Goal: Check status

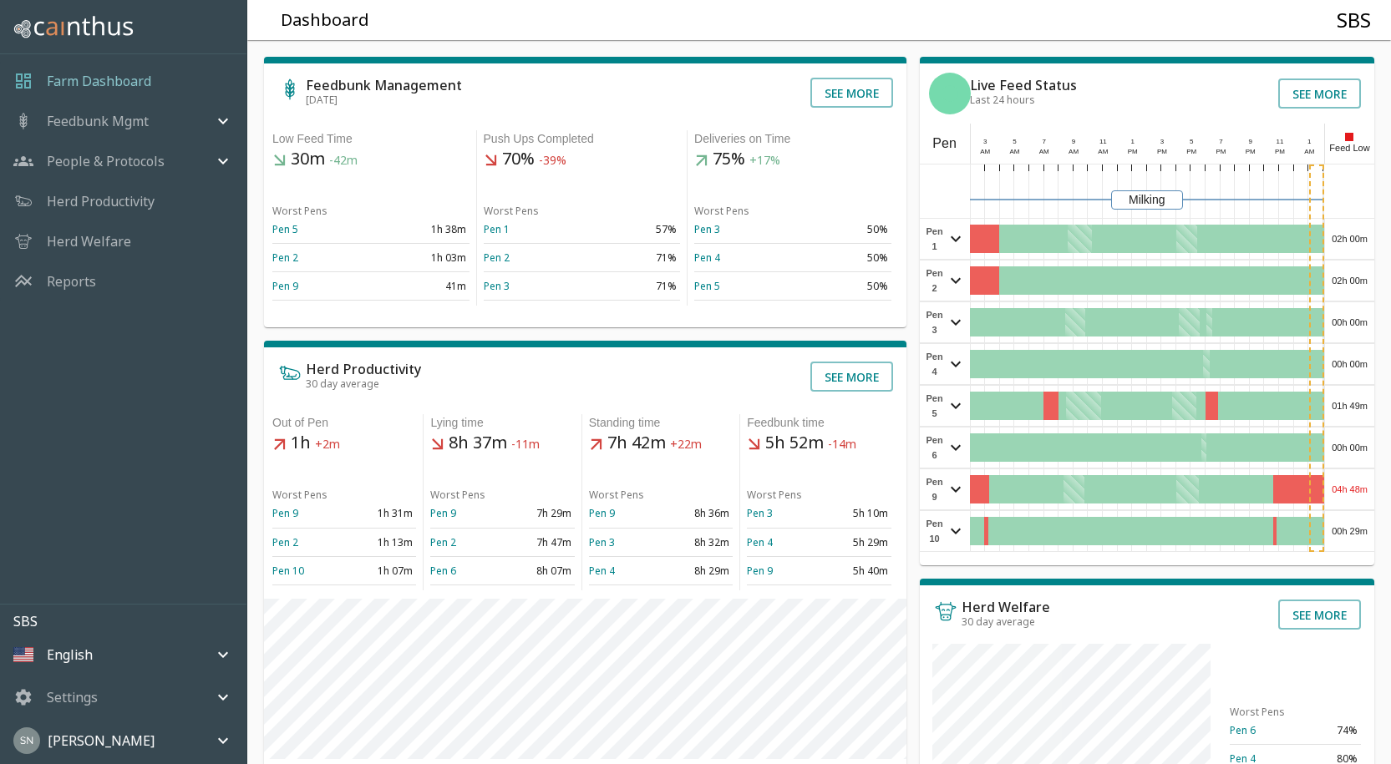
click at [1363, 226] on div "02h 00m" at bounding box center [1349, 239] width 49 height 40
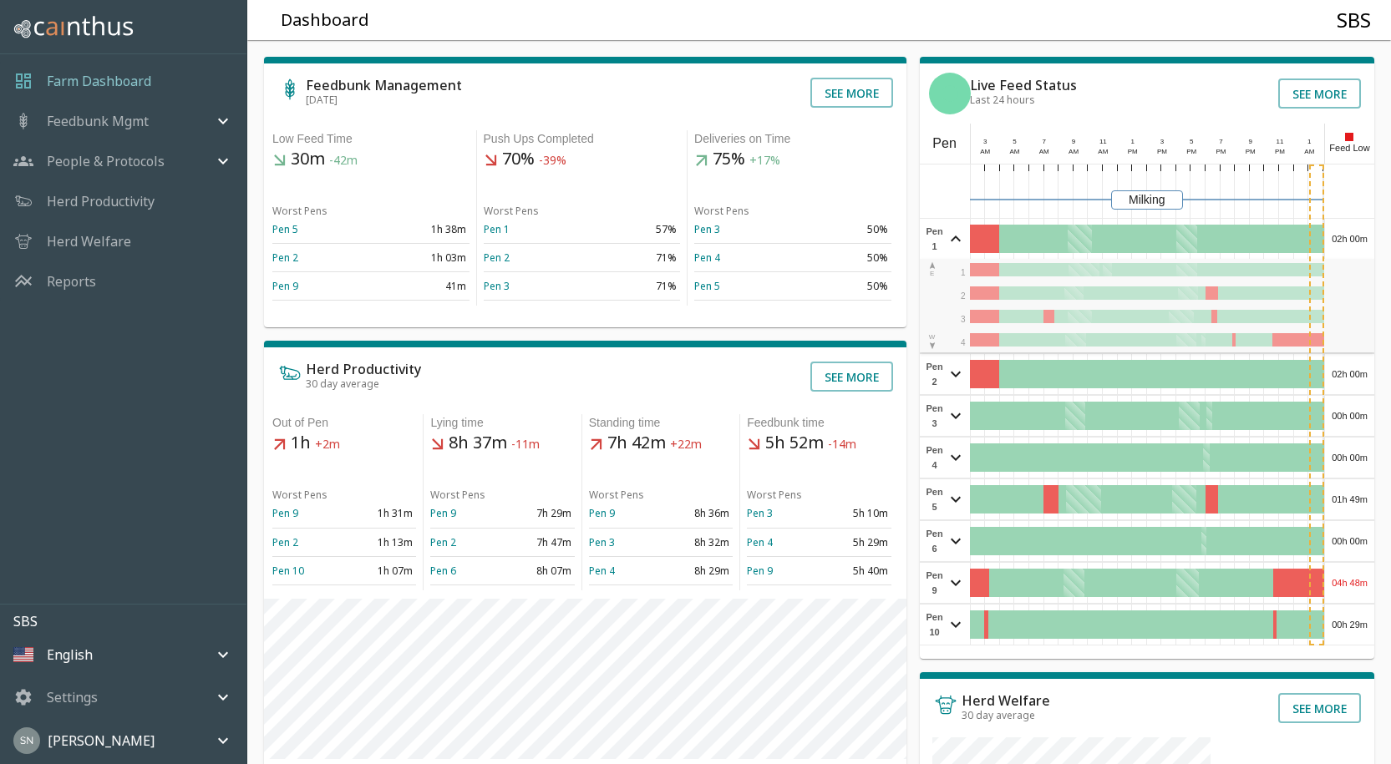
click at [1363, 226] on div "02h 00m" at bounding box center [1349, 239] width 49 height 40
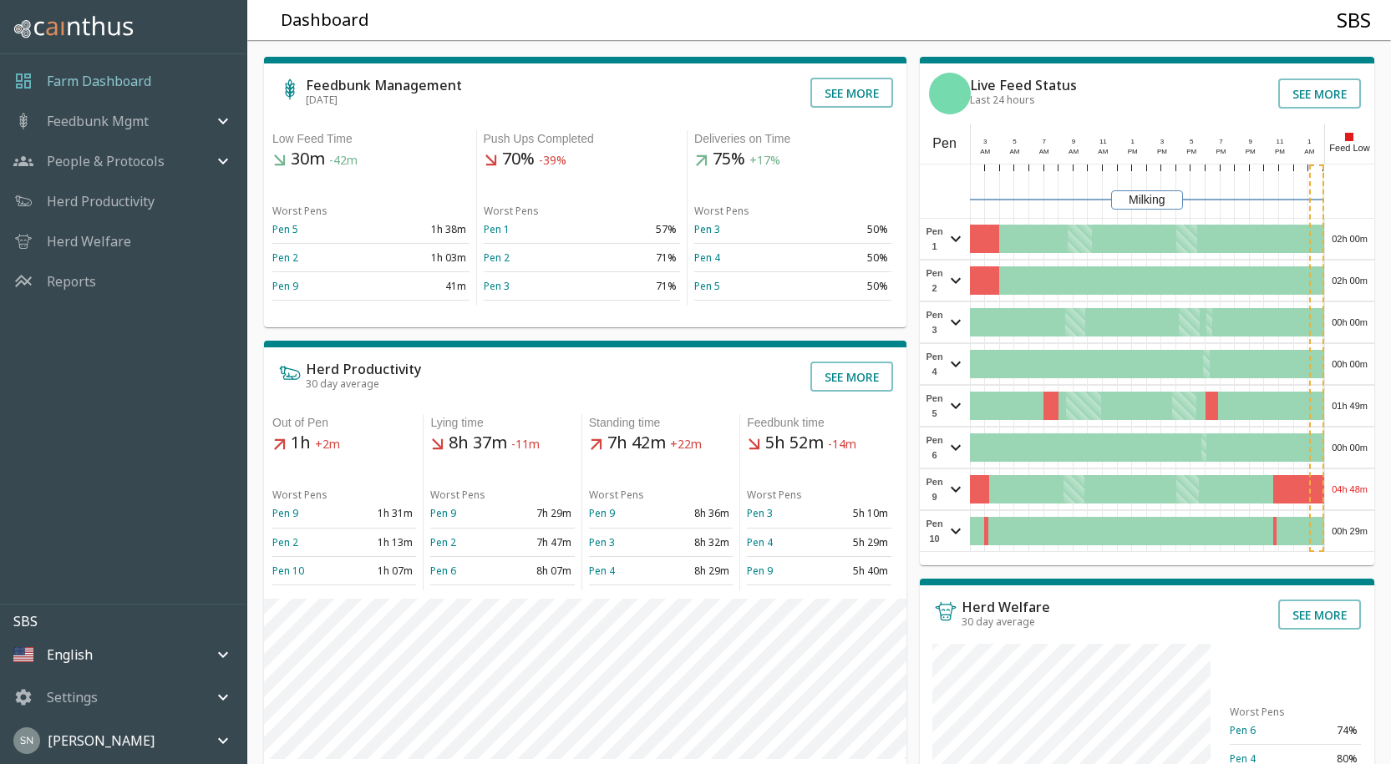
click at [1354, 282] on div "02h 00m" at bounding box center [1349, 281] width 49 height 40
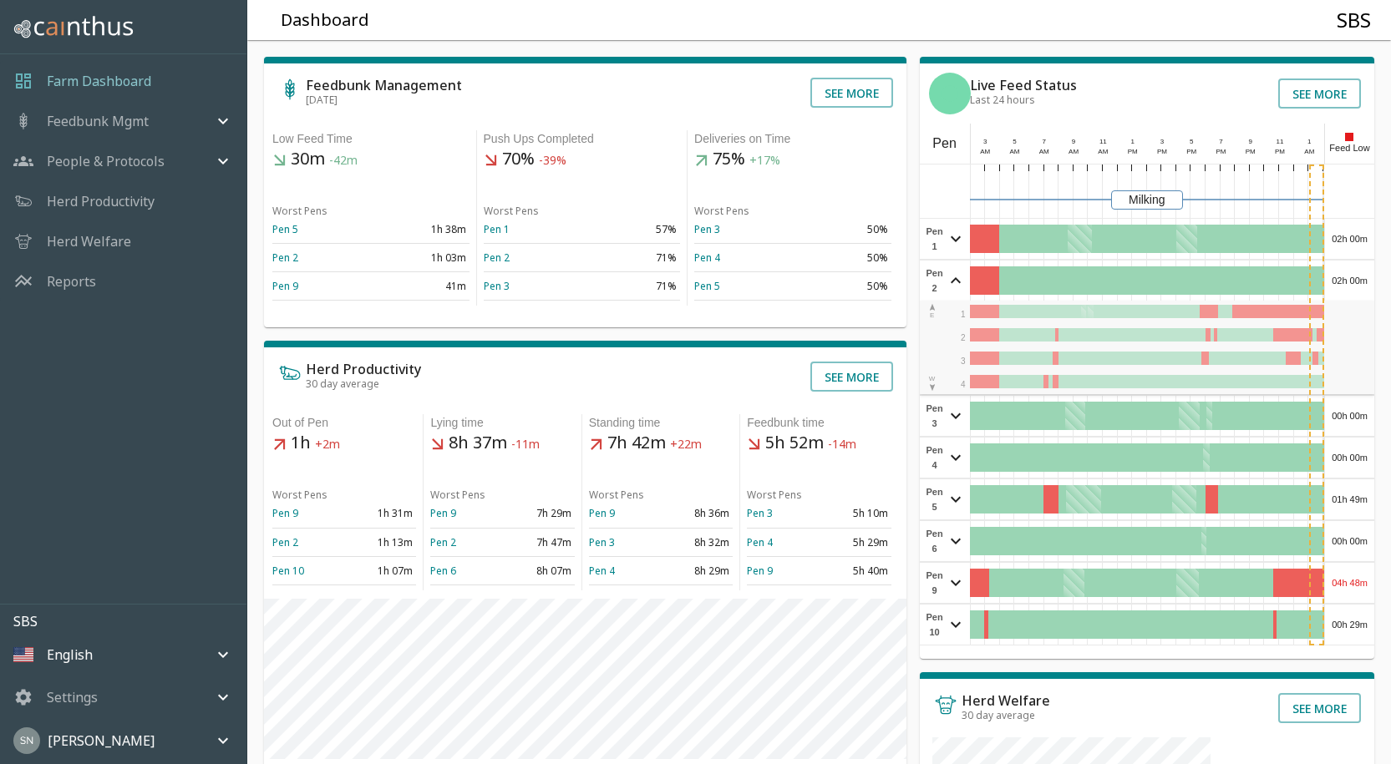
click at [1355, 281] on div "02h 00m" at bounding box center [1349, 281] width 49 height 40
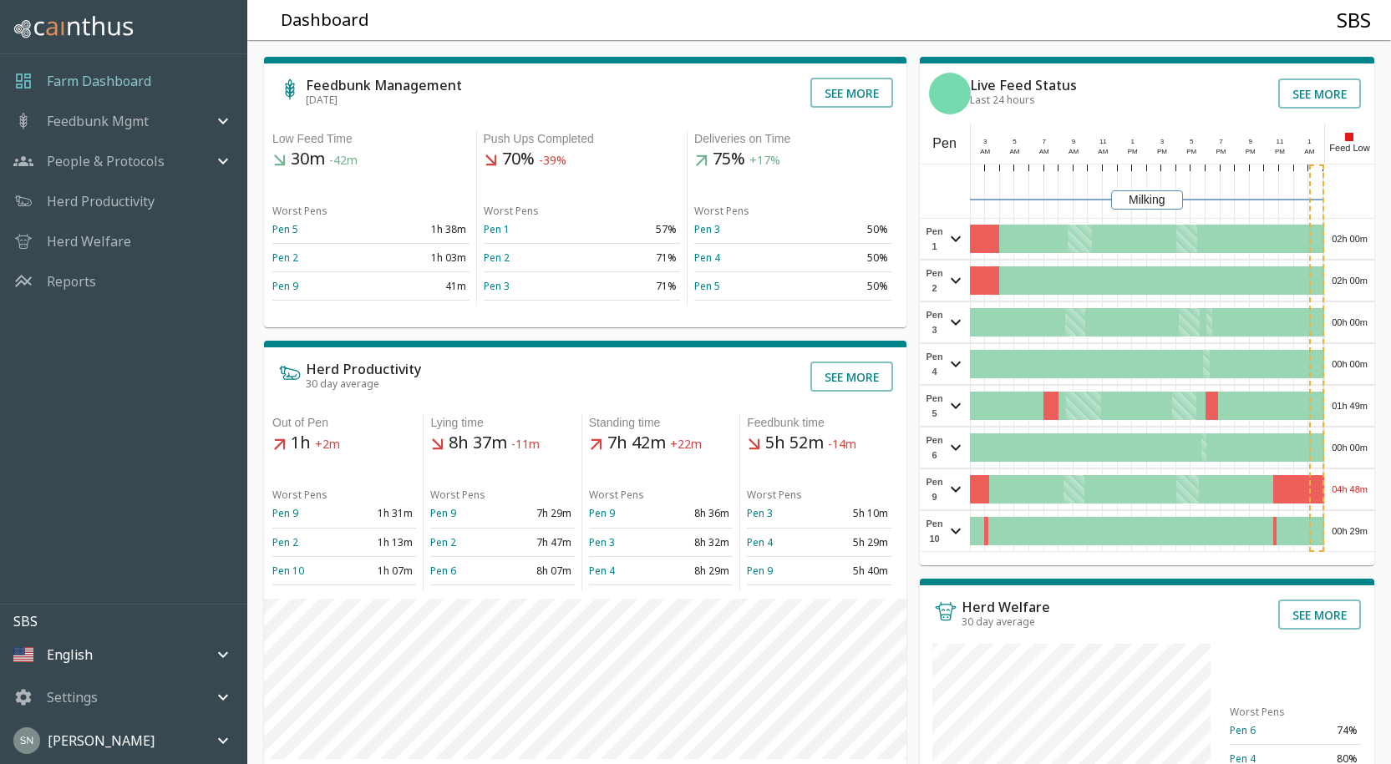
click at [1353, 323] on div "00h 00m" at bounding box center [1349, 322] width 49 height 40
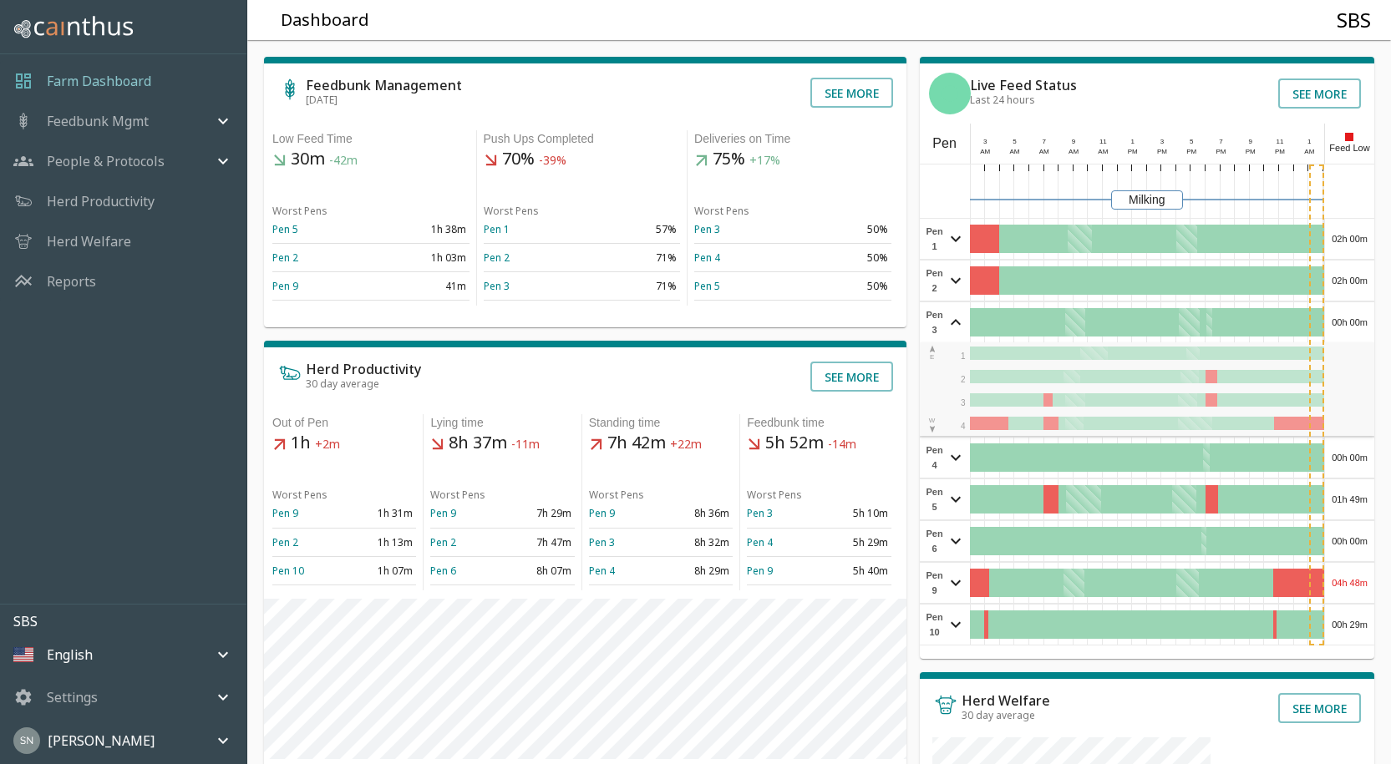
click at [1353, 322] on div "00h 00m" at bounding box center [1349, 322] width 49 height 40
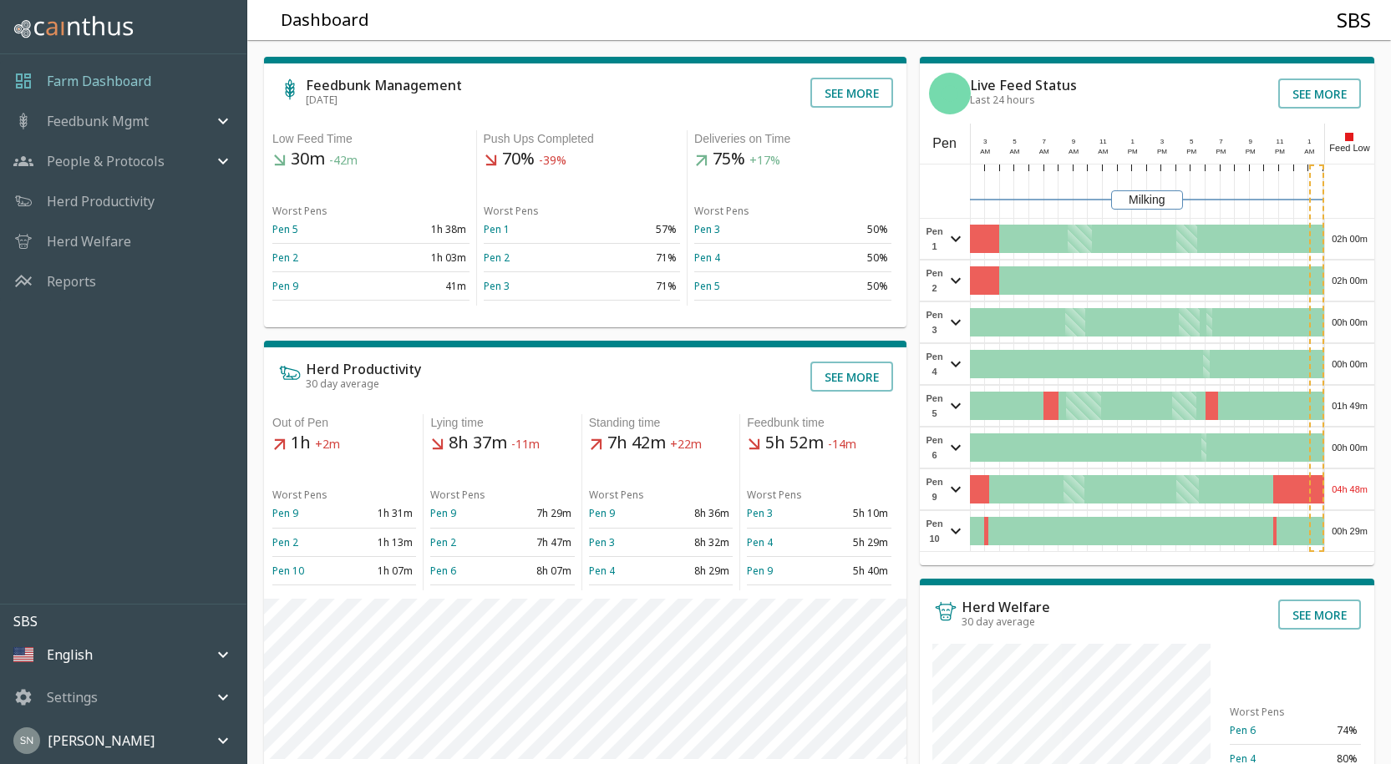
click at [1350, 365] on div "00h 00m" at bounding box center [1349, 364] width 49 height 40
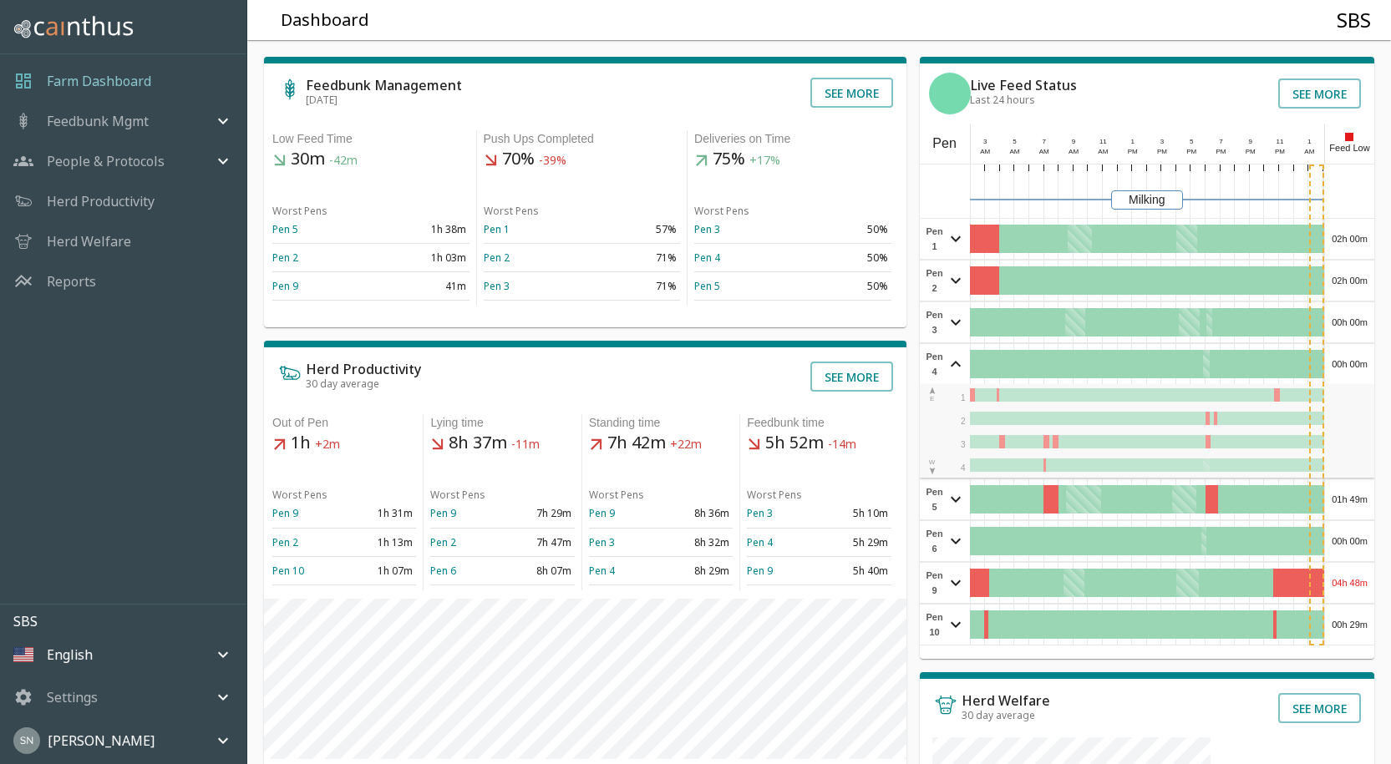
click at [1350, 364] on div "00h 00m" at bounding box center [1349, 364] width 49 height 40
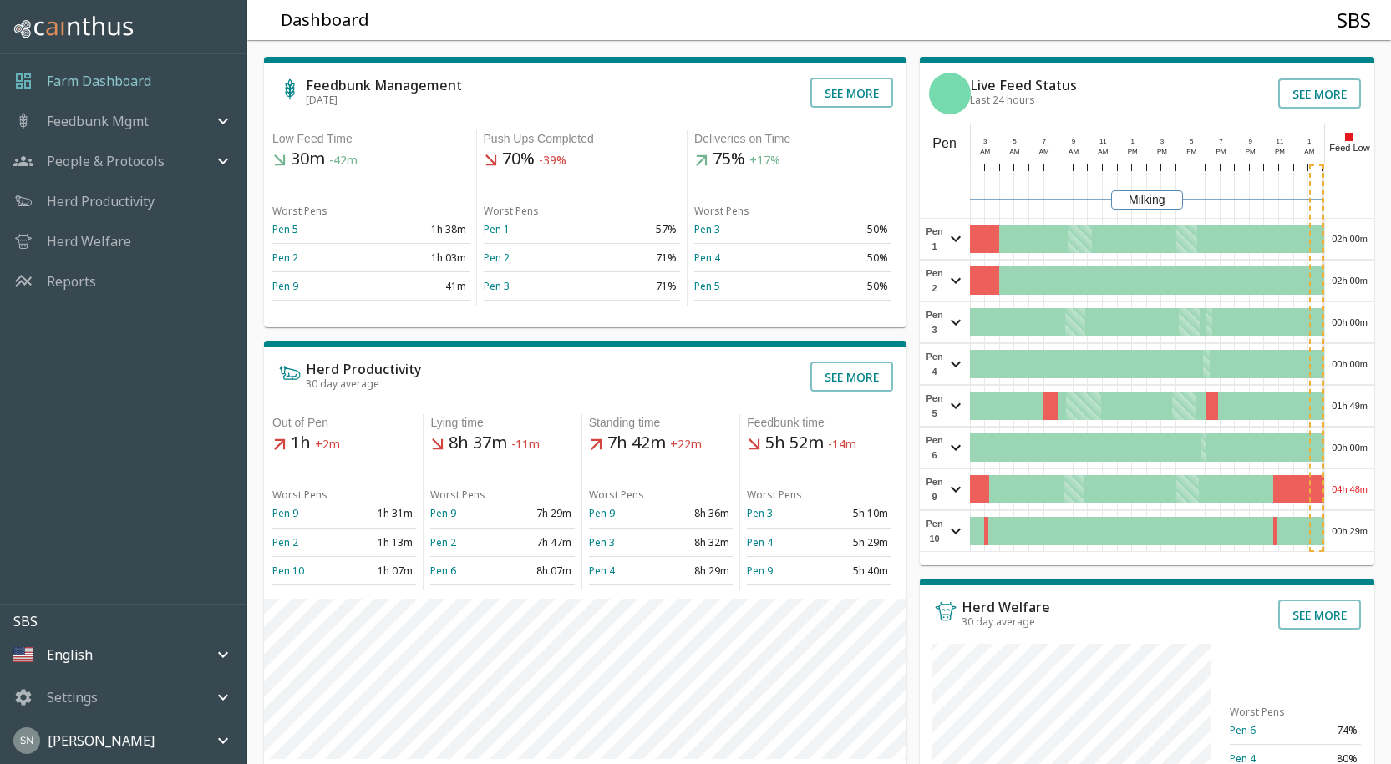
click at [1348, 404] on div "01h 49m" at bounding box center [1349, 406] width 49 height 40
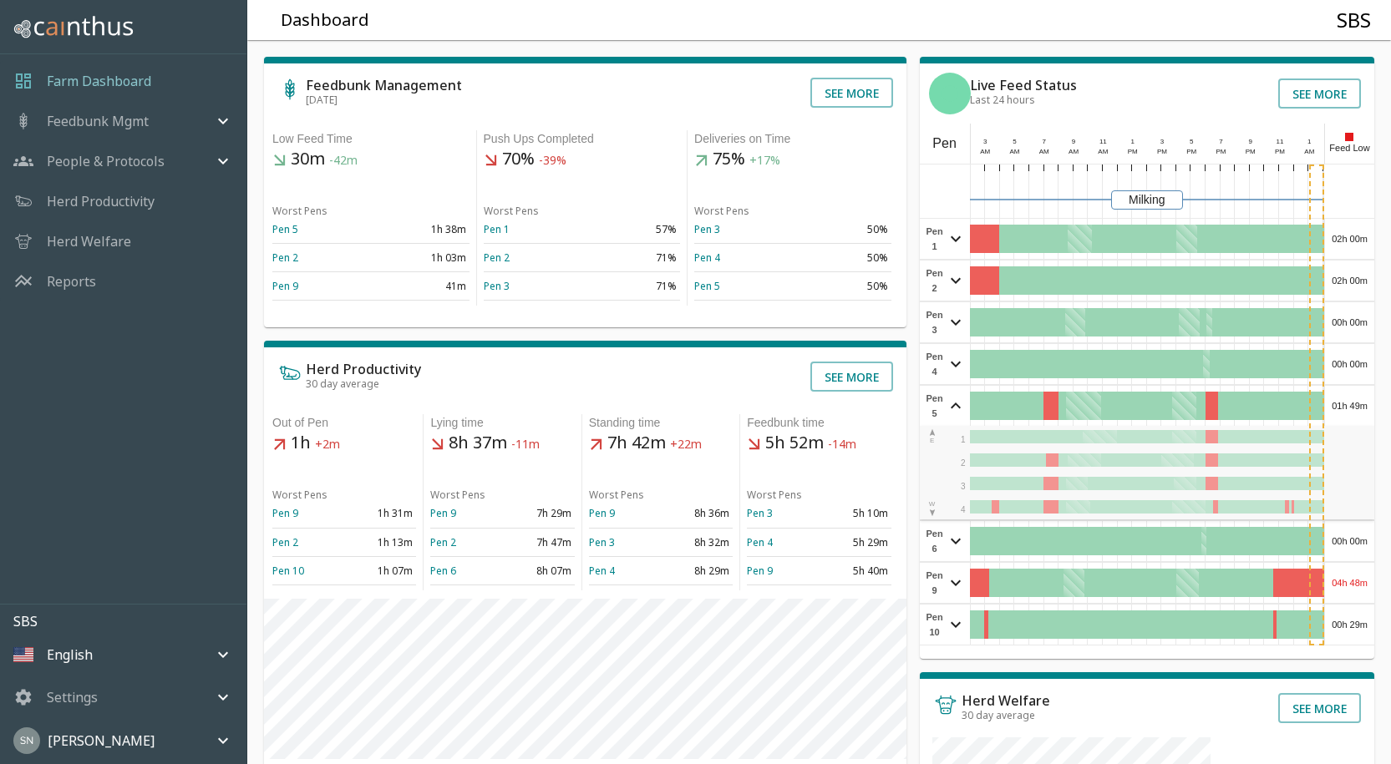
click at [1348, 402] on div "01h 49m" at bounding box center [1349, 406] width 49 height 40
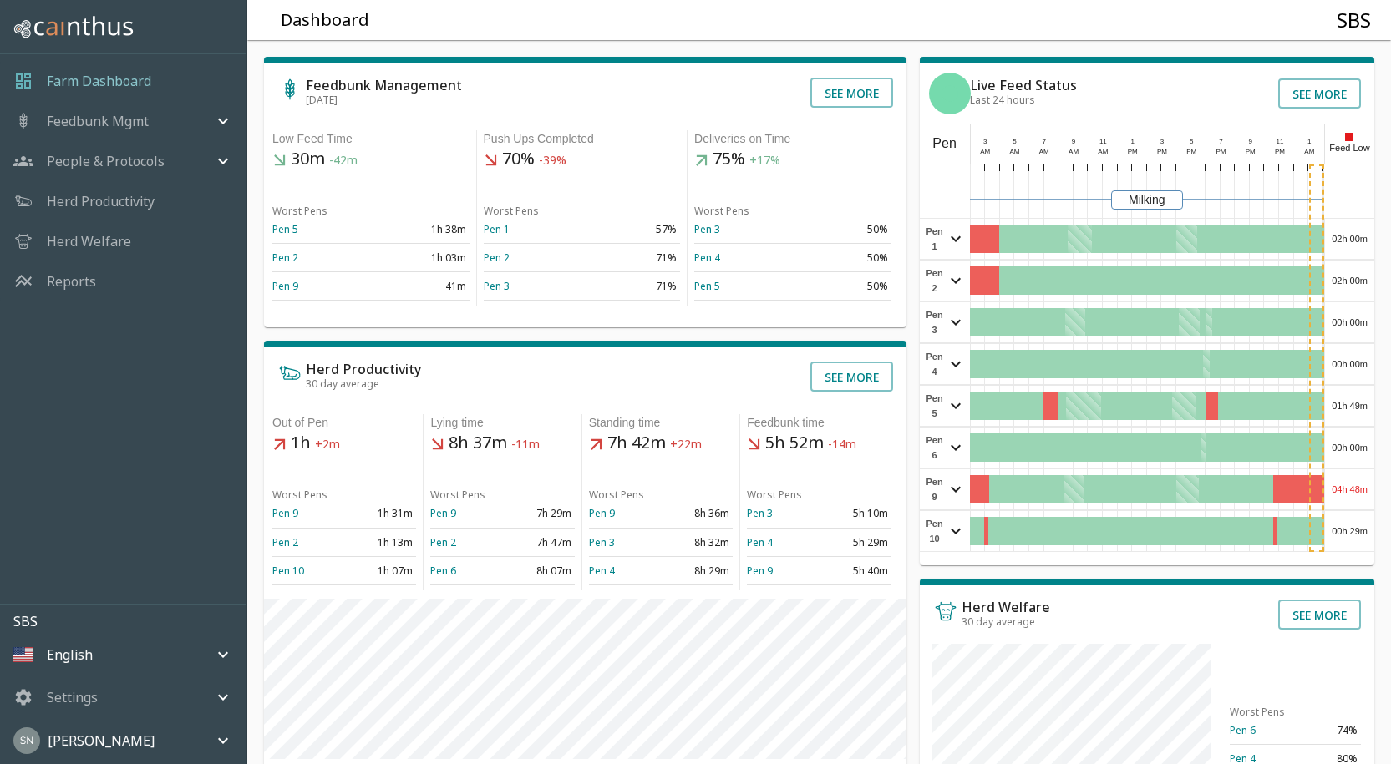
click at [1351, 441] on div "00h 00m" at bounding box center [1349, 448] width 49 height 40
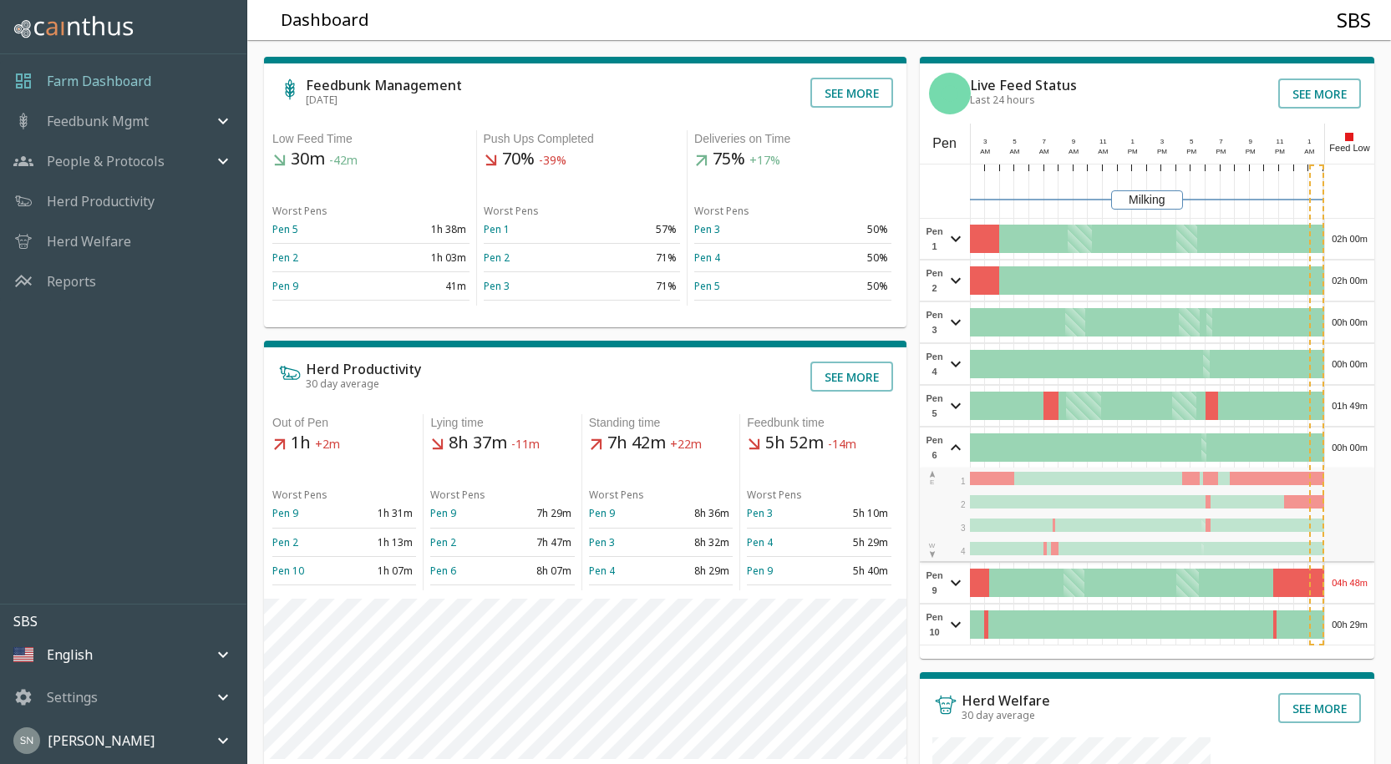
click at [1351, 441] on div "00h 00m" at bounding box center [1349, 448] width 49 height 40
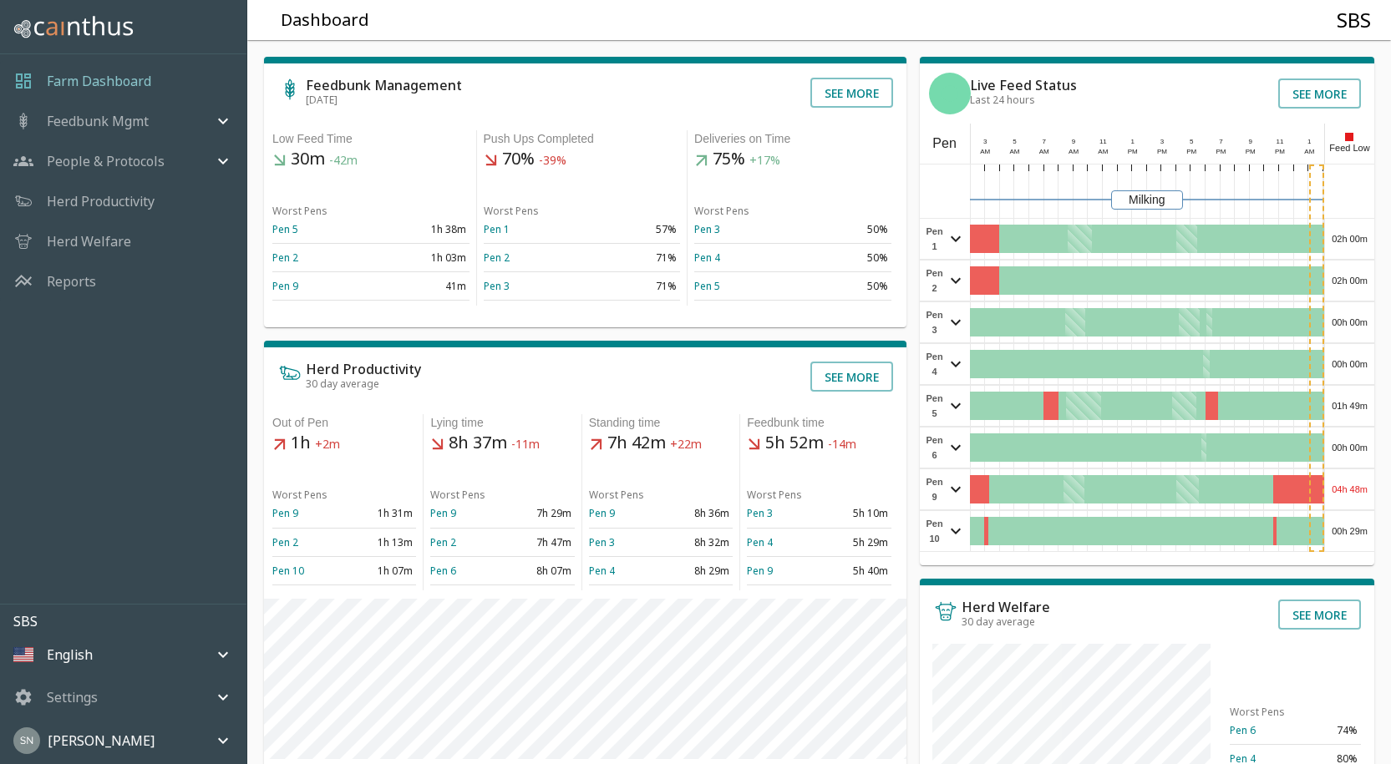
click at [1352, 485] on div "04h 48m" at bounding box center [1349, 490] width 49 height 40
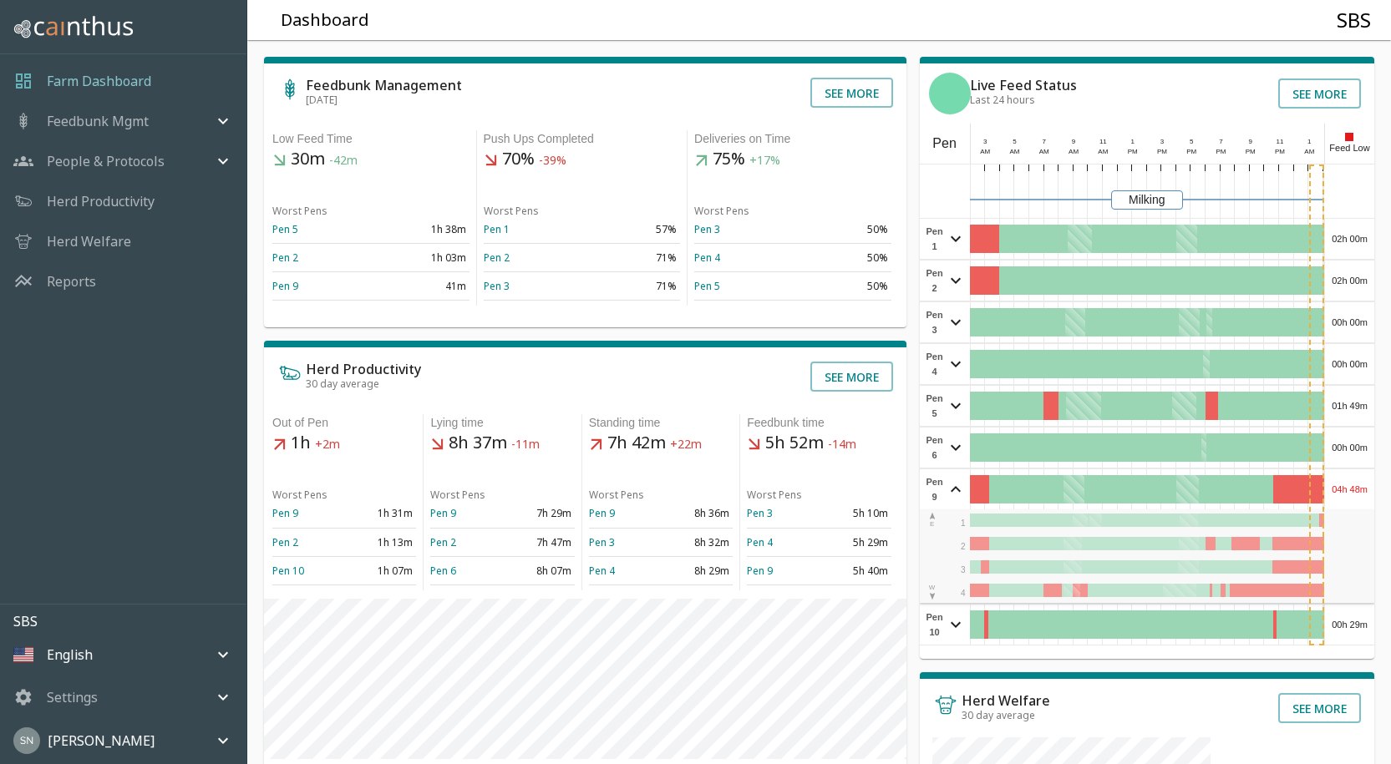
click at [1353, 482] on div "04h 48m" at bounding box center [1349, 490] width 49 height 40
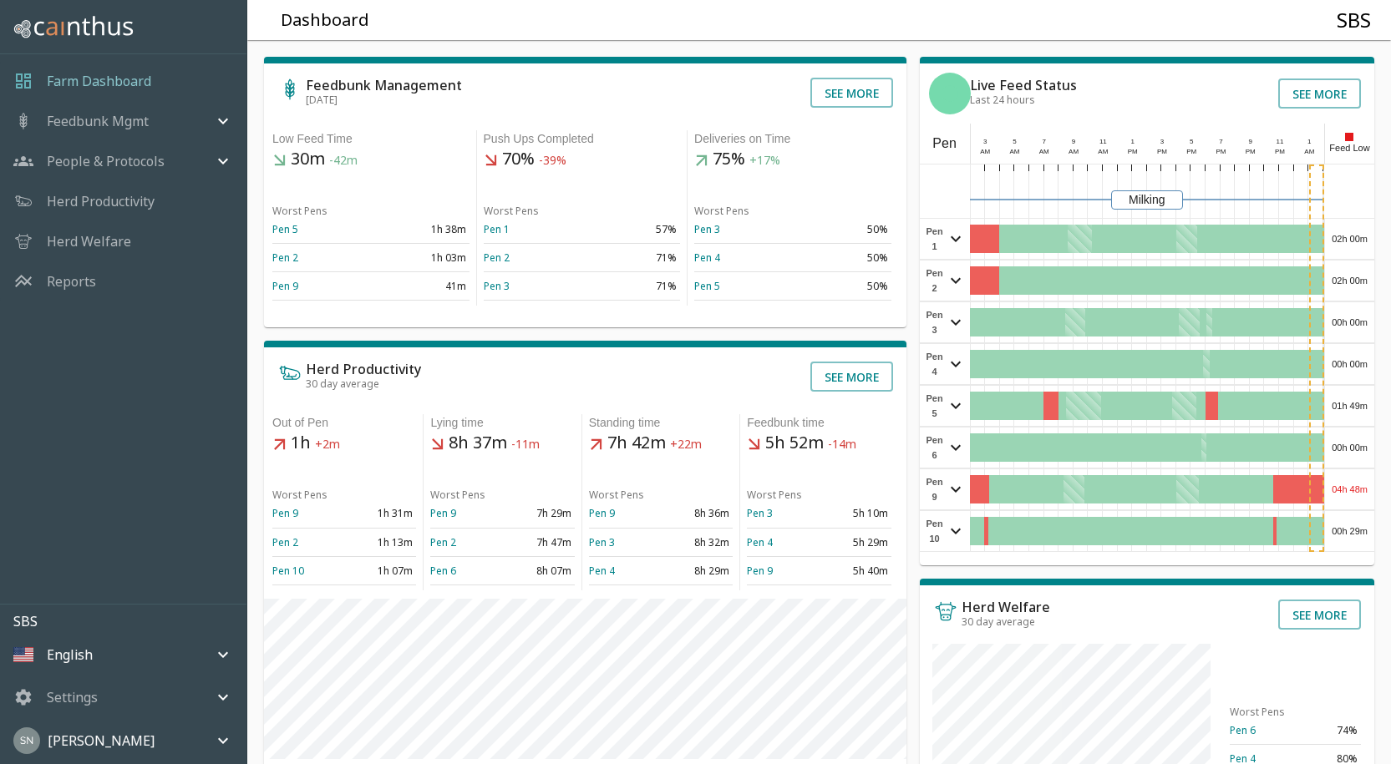
click at [1353, 533] on div "00h 29m" at bounding box center [1349, 531] width 49 height 40
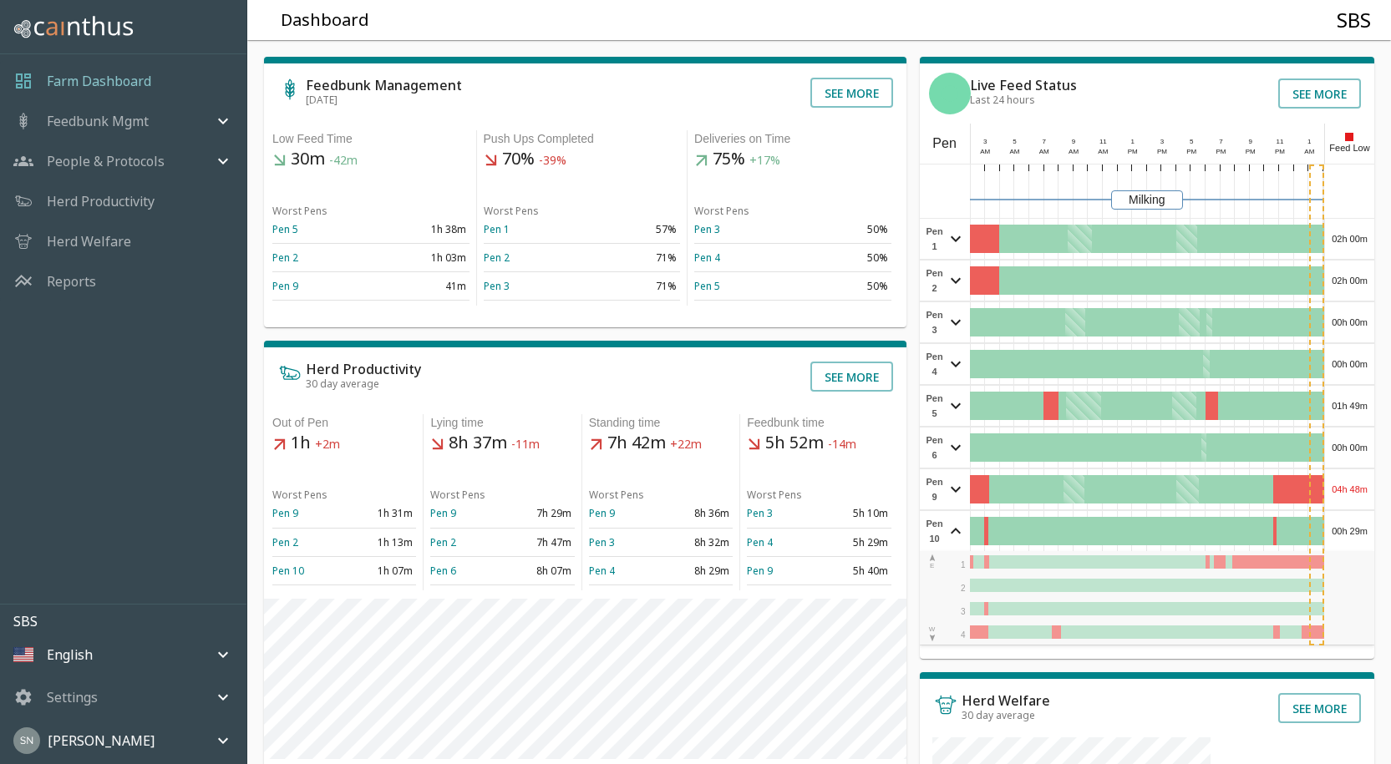
click at [1353, 532] on div "00h 29m" at bounding box center [1349, 531] width 49 height 40
